Goal: Information Seeking & Learning: Learn about a topic

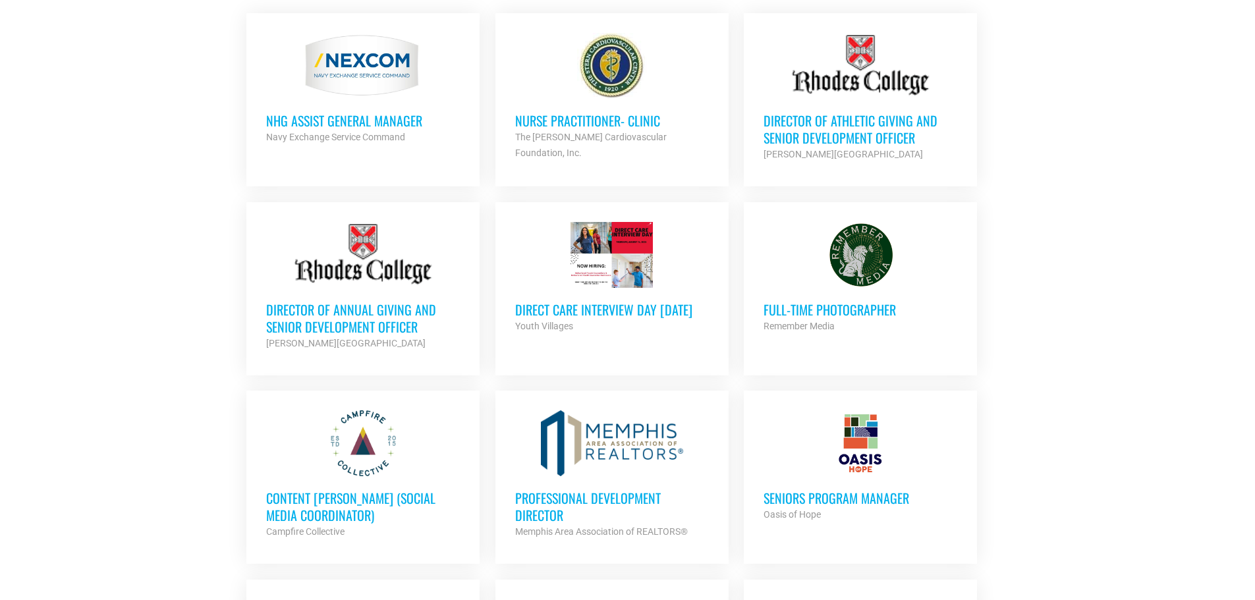
scroll to position [592, 0]
click at [360, 312] on h3 "Director of Annual Giving and Senior Development Officer" at bounding box center [363, 317] width 194 height 34
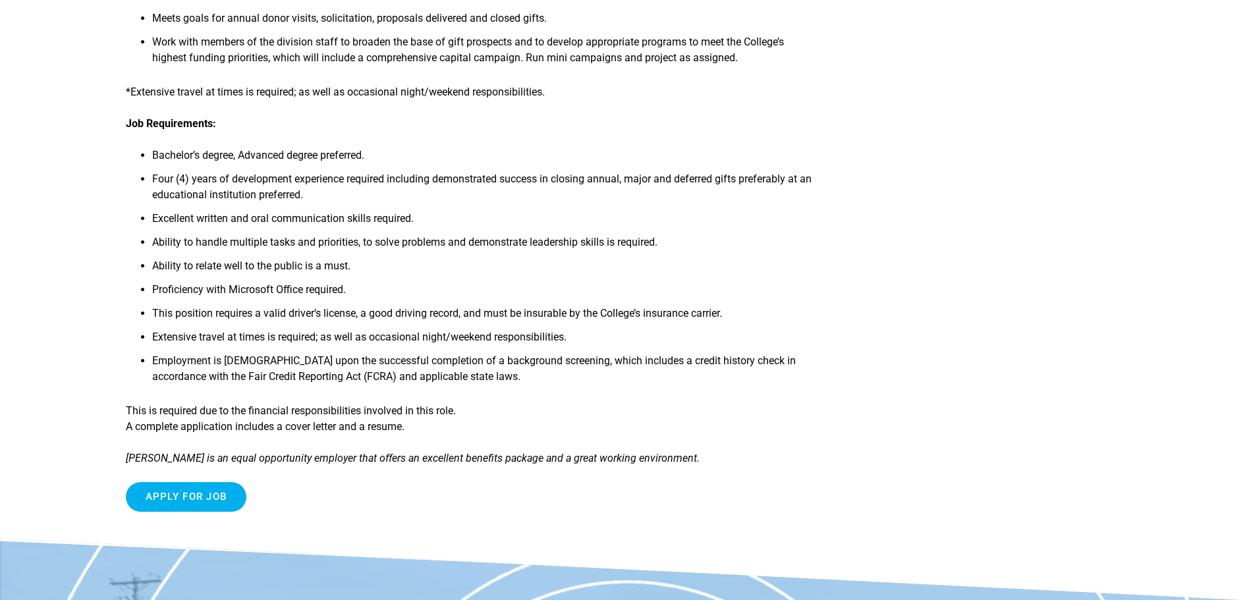
scroll to position [461, 0]
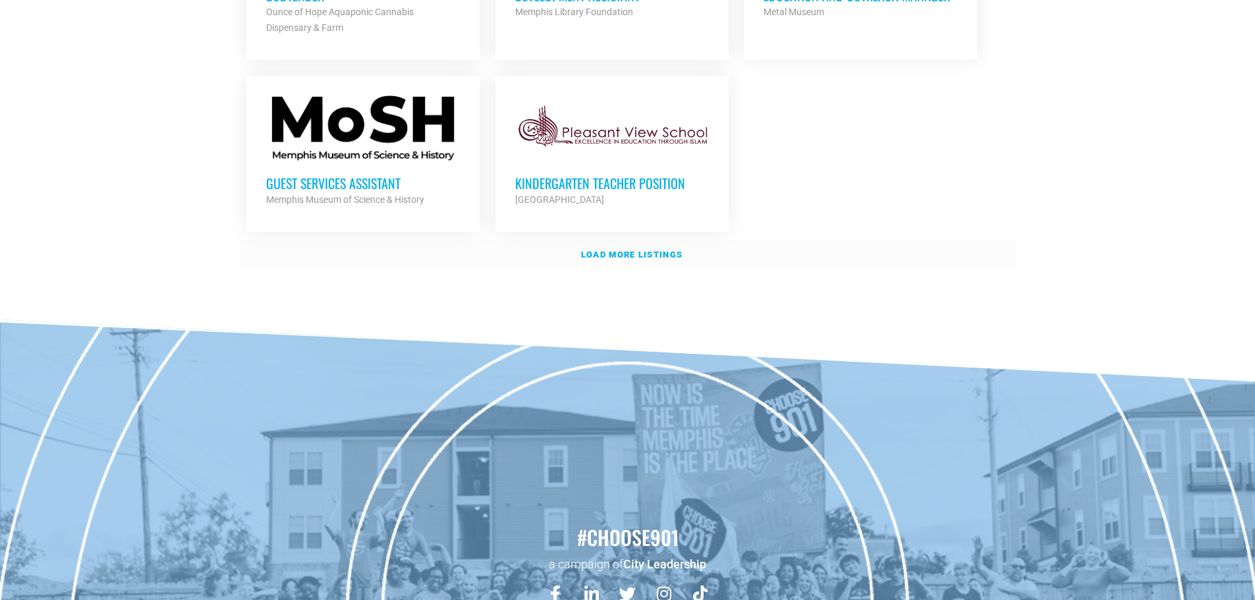
scroll to position [1644, 0]
click at [644, 253] on link "Load more listings" at bounding box center [627, 253] width 777 height 30
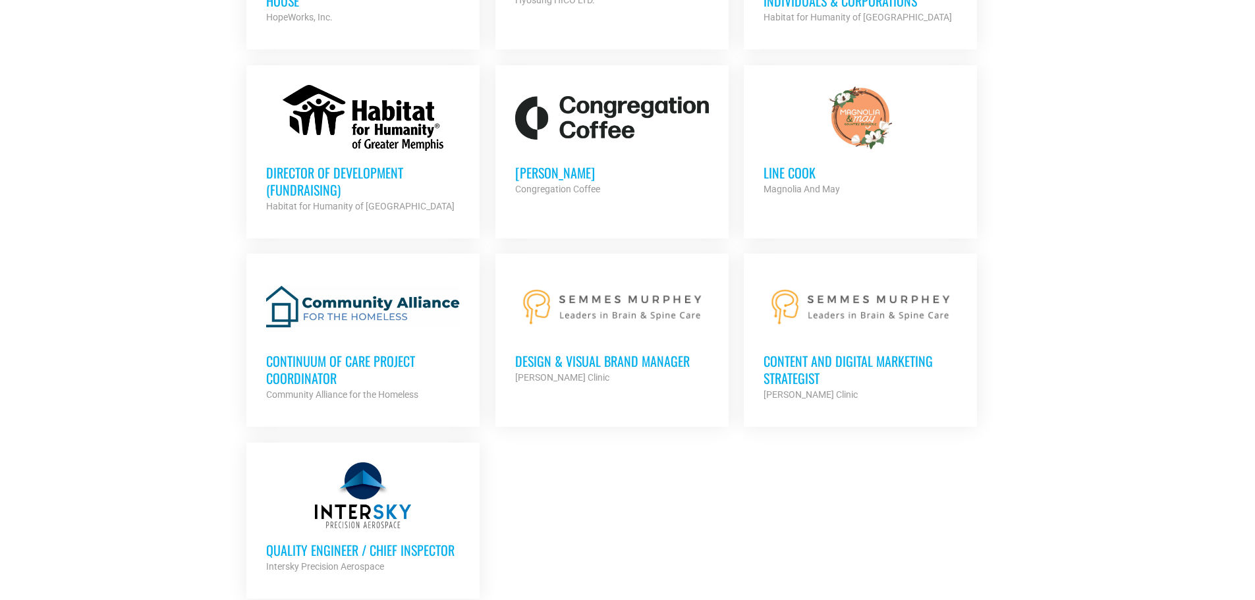
scroll to position [2632, 0]
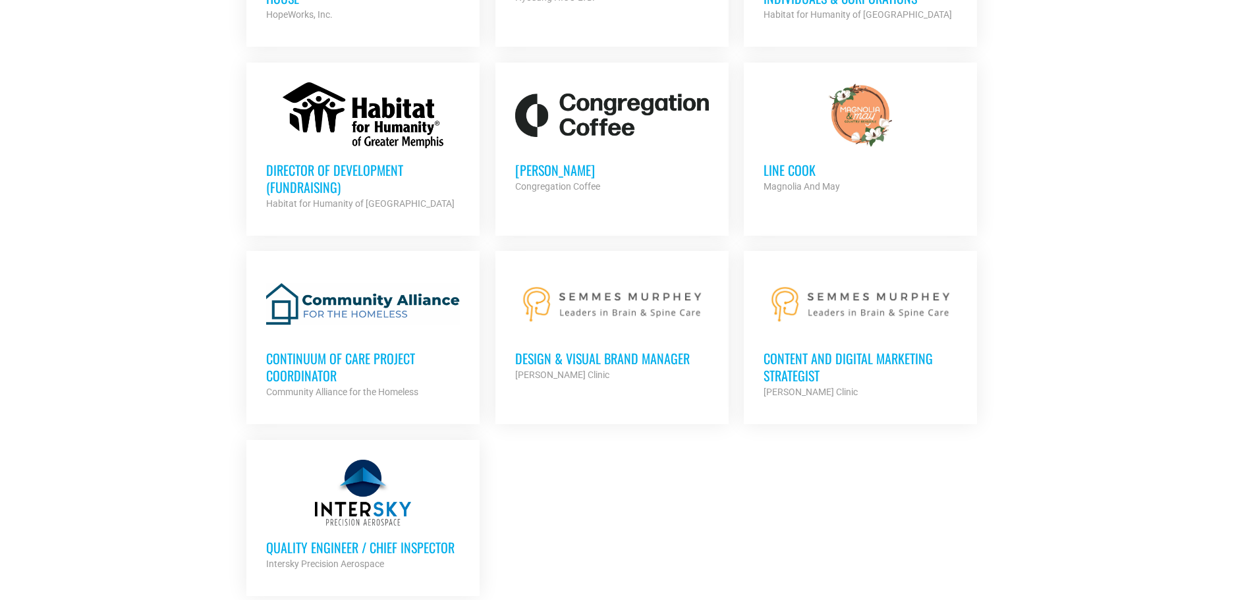
click at [283, 173] on h3 "Director of Development (Fundraising)" at bounding box center [363, 178] width 194 height 34
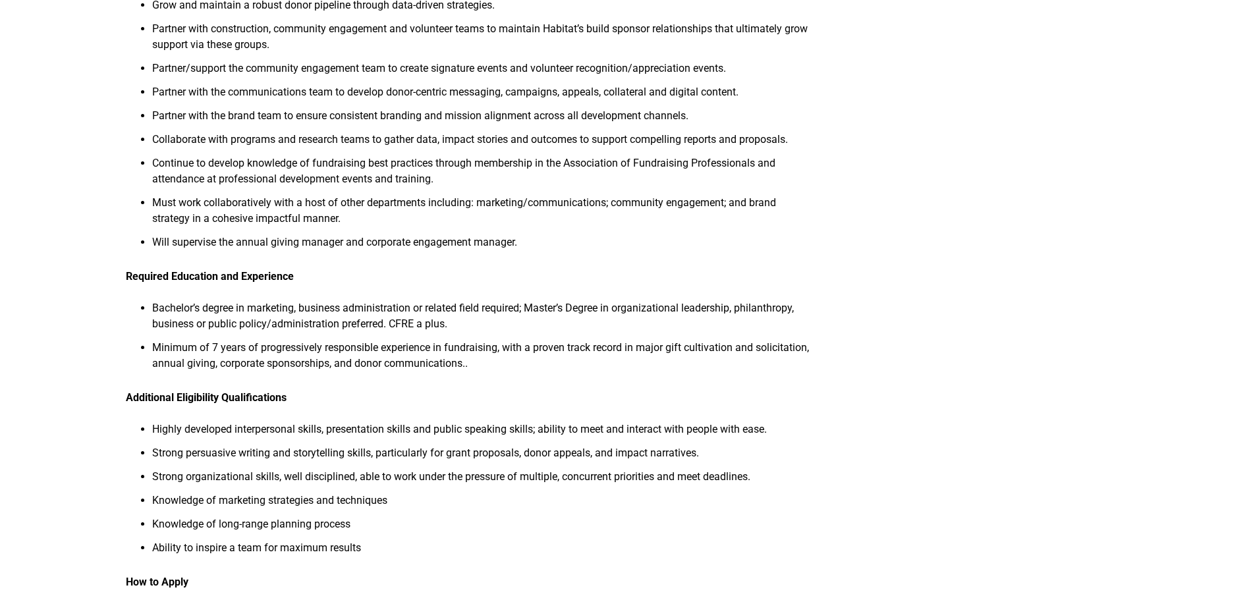
scroll to position [395, 0]
